Goal: Task Accomplishment & Management: Use online tool/utility

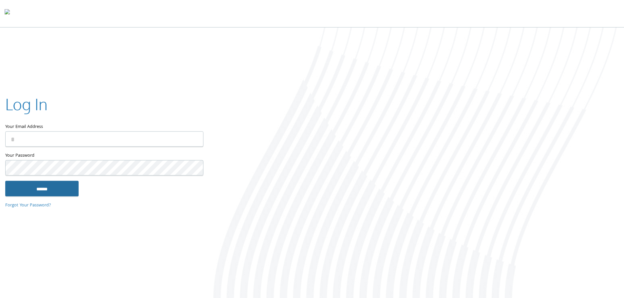
type input "**********"
click at [41, 190] on input "******" at bounding box center [41, 189] width 73 height 16
